Goal: Task Accomplishment & Management: Manage account settings

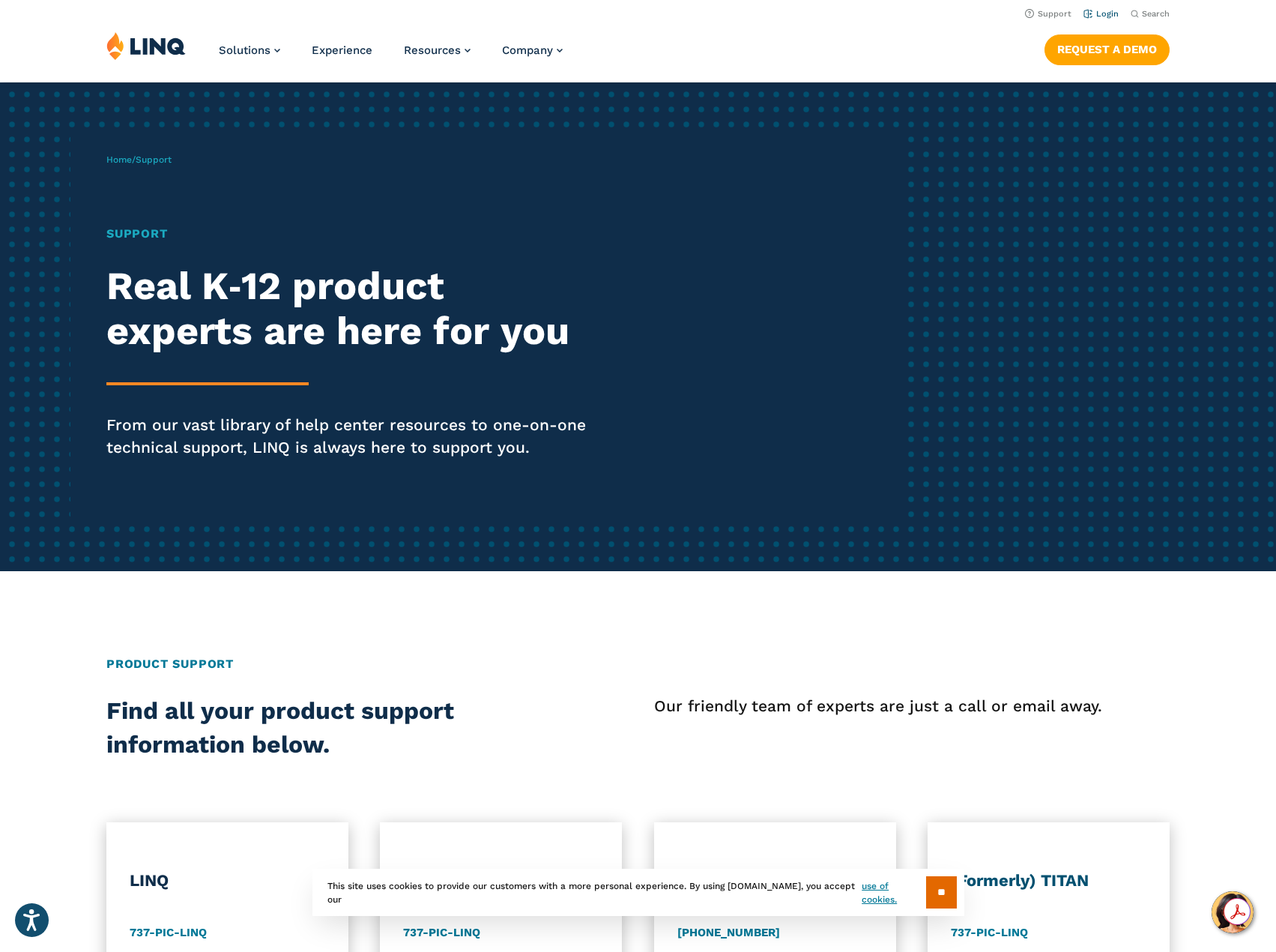
click at [1110, 12] on link "Login" at bounding box center [1100, 13] width 35 height 10
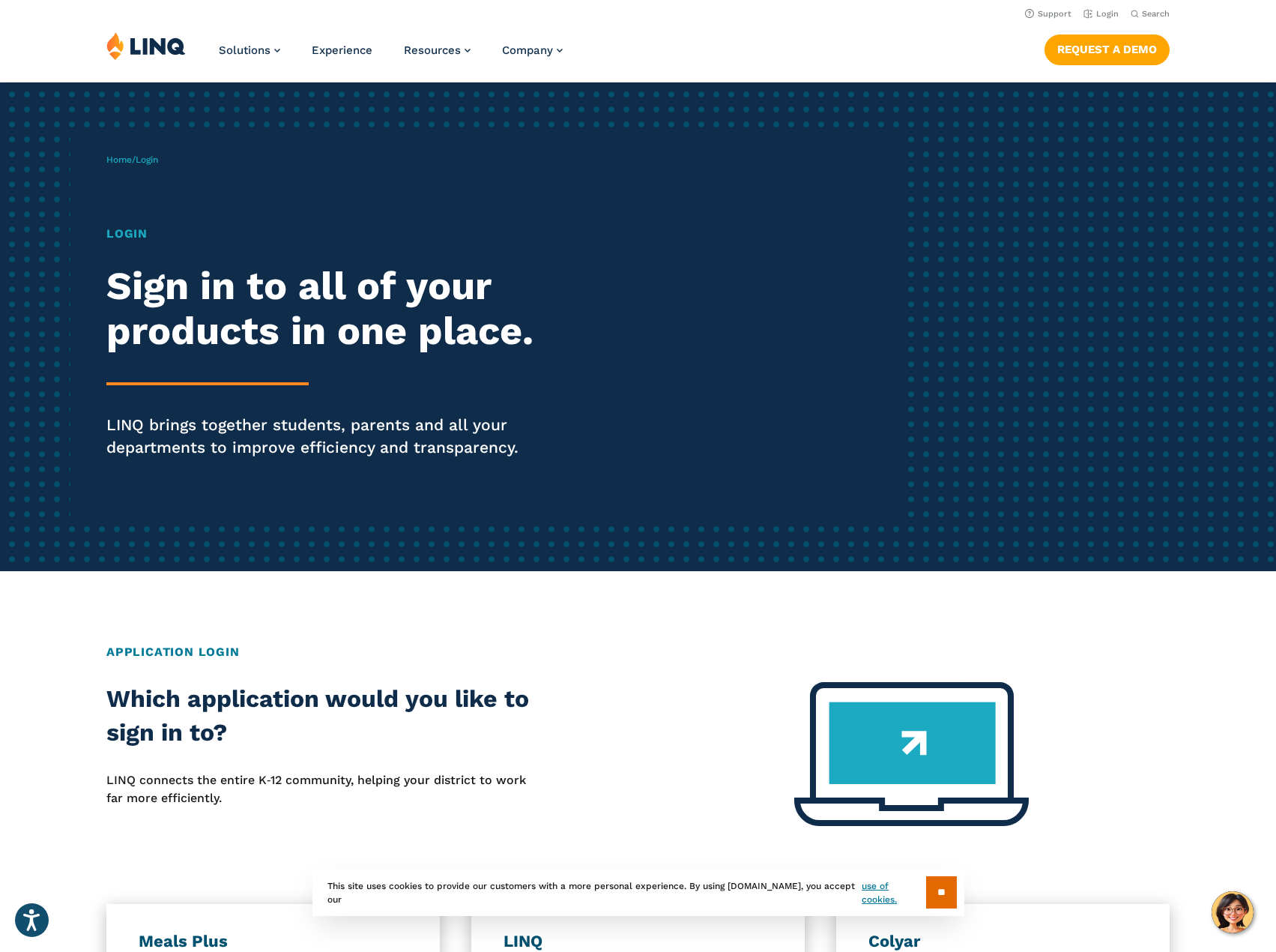
click at [110, 250] on div "Login Sign in to all of your products in one place. LINQ brings together studen…" at bounding box center [351, 362] width 491 height 276
click at [128, 233] on h1 "Login" at bounding box center [351, 234] width 491 height 18
click at [124, 245] on div "Login Sign in to all of your products in one place. LINQ brings together studen…" at bounding box center [351, 362] width 491 height 276
click at [218, 454] on p "LINQ brings together students, parents and all your departments to improve effi…" at bounding box center [351, 436] width 491 height 45
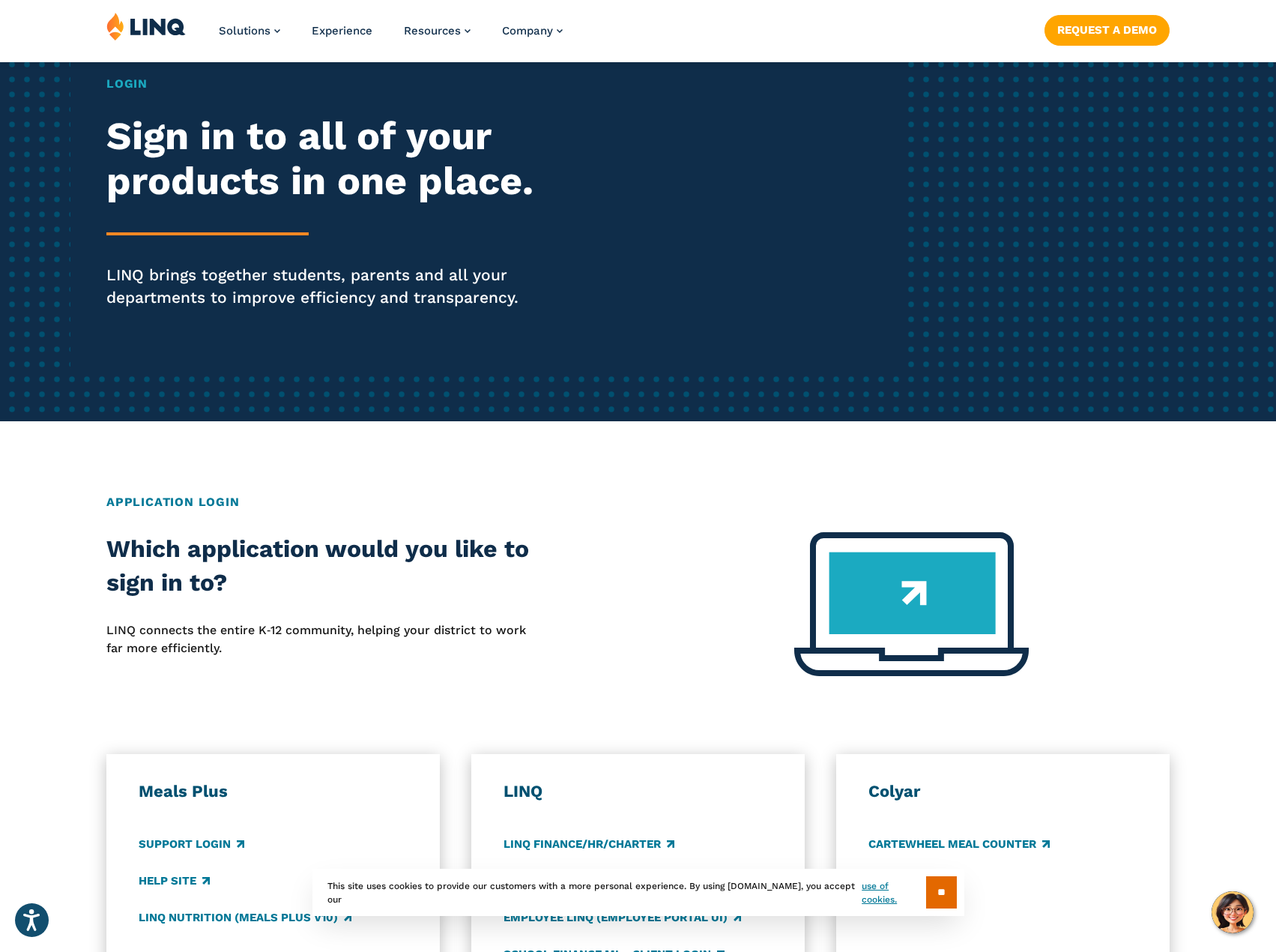
scroll to position [674, 0]
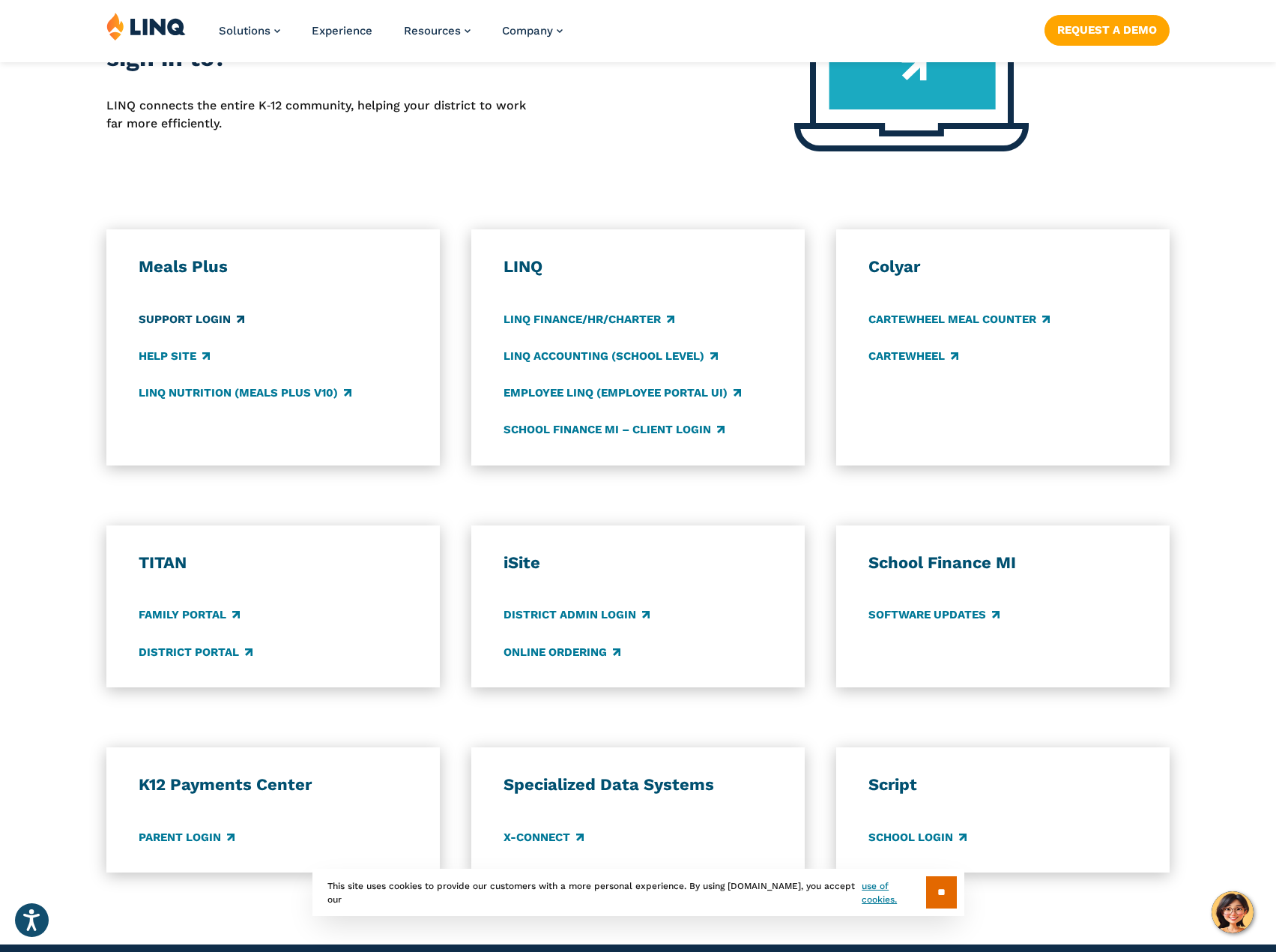
click at [196, 315] on link "Support Login" at bounding box center [191, 319] width 106 height 16
